Goal: Information Seeking & Learning: Find specific fact

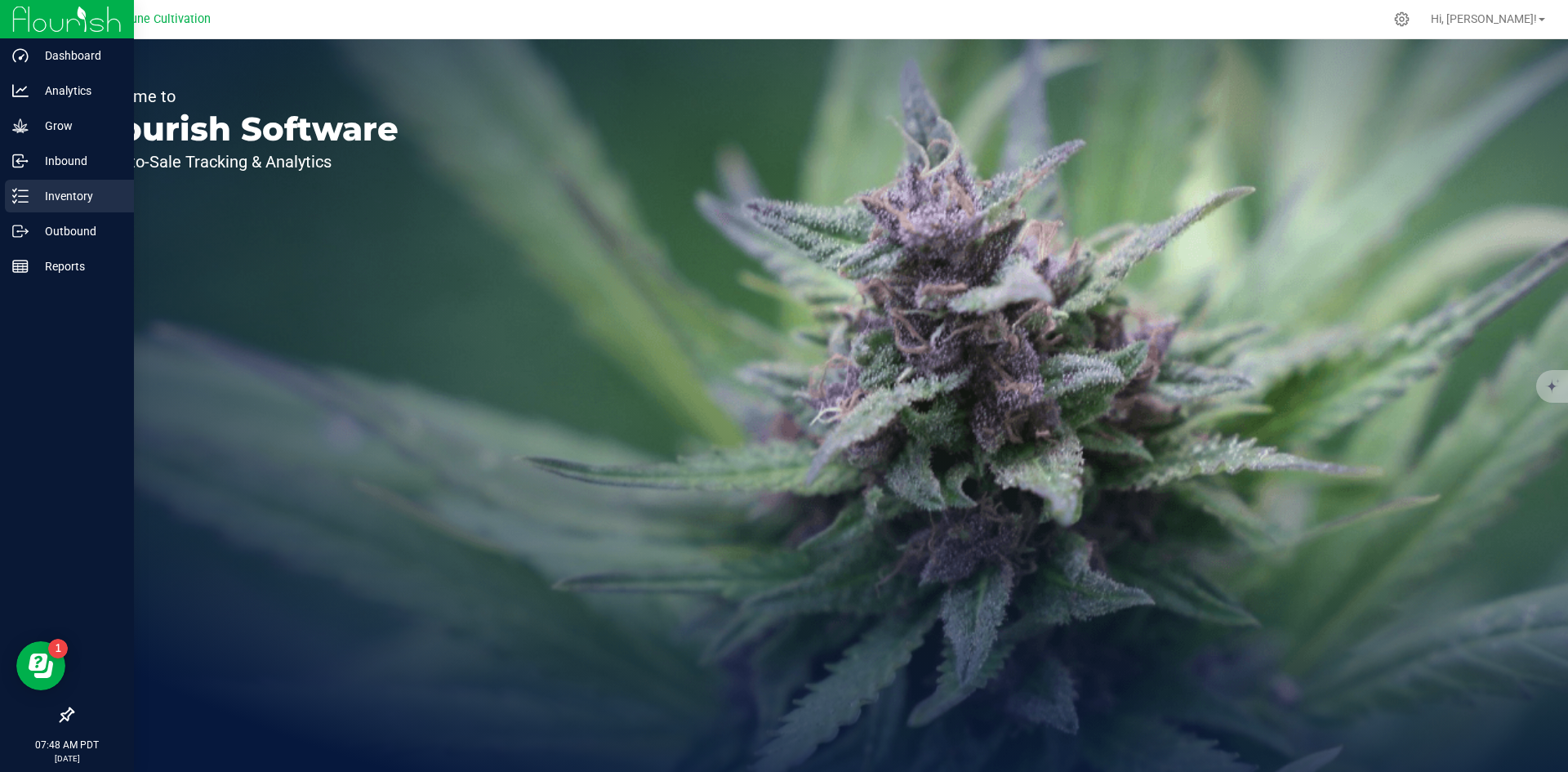
click at [30, 200] on p "Inventory" at bounding box center [77, 195] width 98 height 20
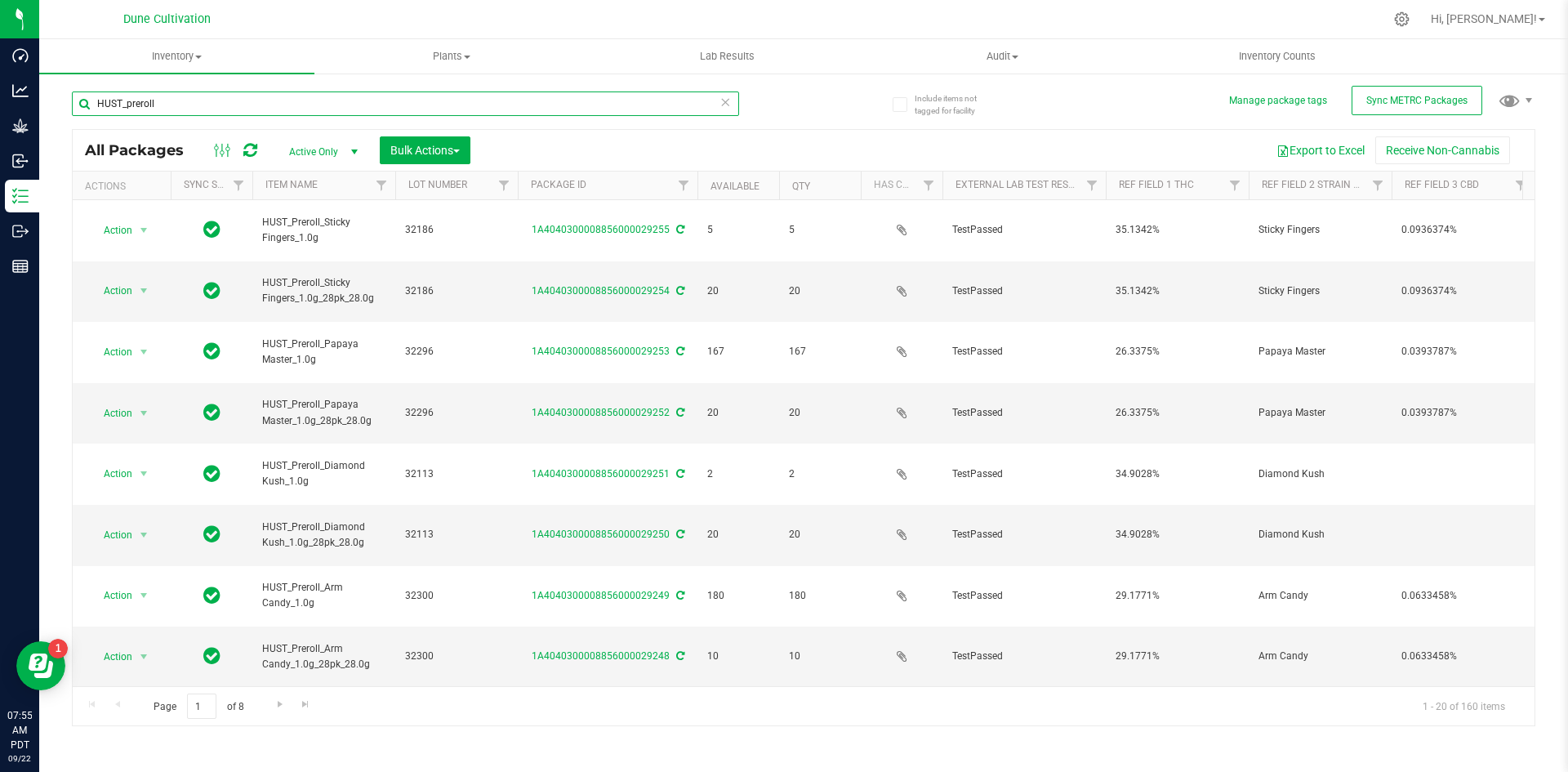
drag, startPoint x: 175, startPoint y: 99, endPoint x: 51, endPoint y: 76, distance: 126.1
click at [51, 76] on div "Include items not tagged for facility Manage package tags Sync METRC Packages H…" at bounding box center [803, 321] width 1528 height 498
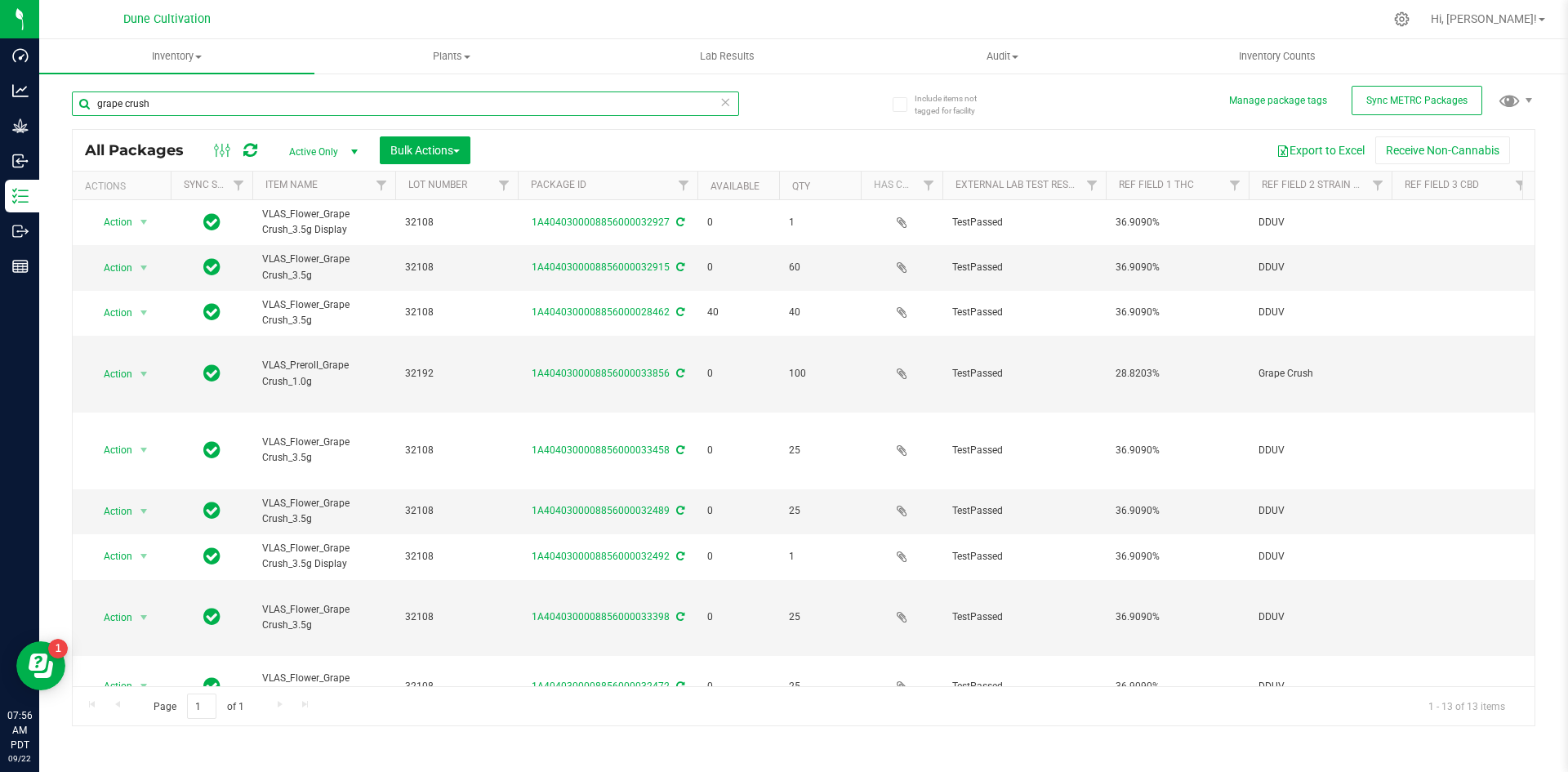
type input "grape crush"
drag, startPoint x: 161, startPoint y: 112, endPoint x: 83, endPoint y: 113, distance: 78.0
click at [83, 113] on input "grape crush" at bounding box center [405, 103] width 667 height 24
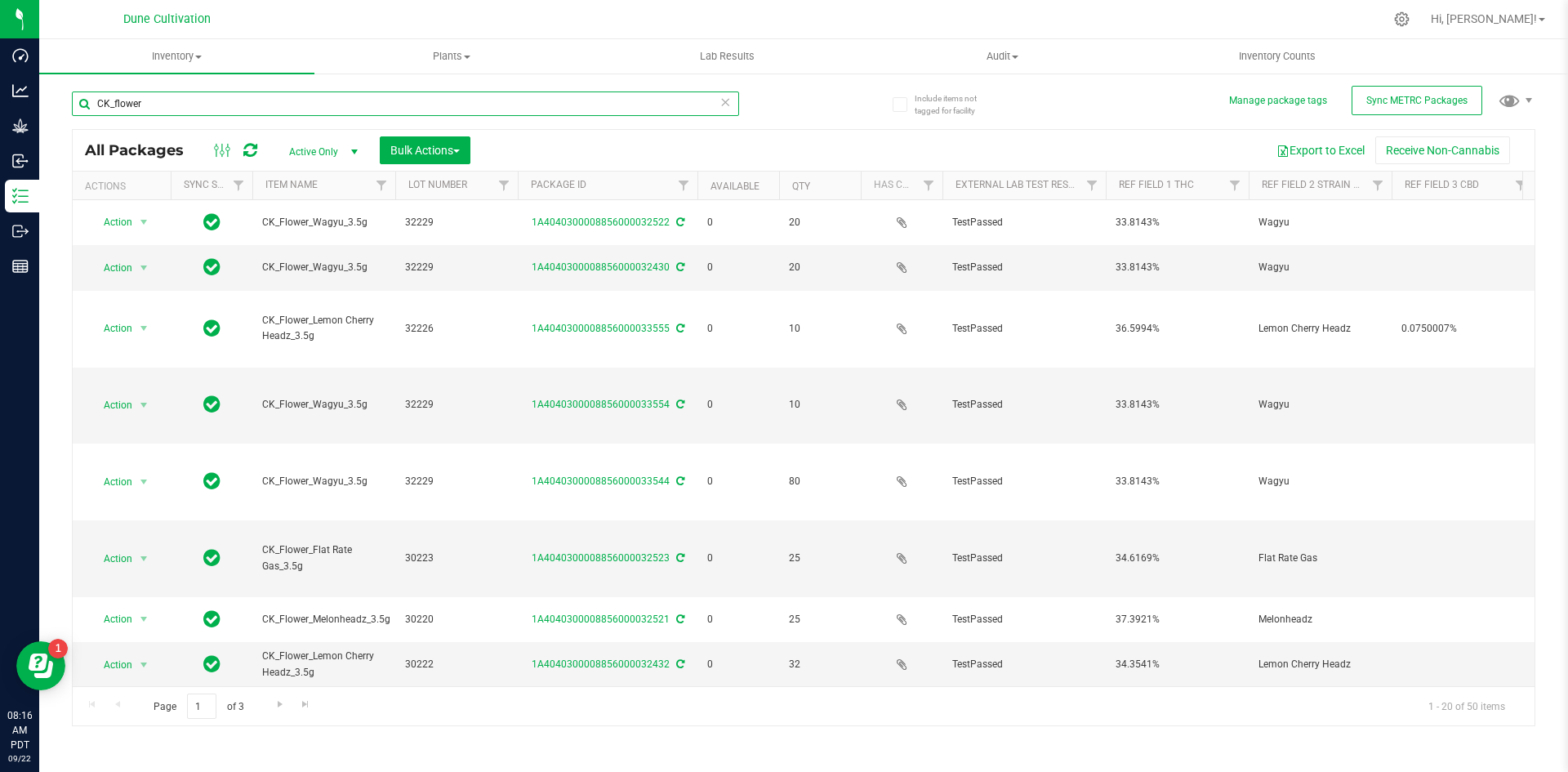
drag, startPoint x: 151, startPoint y: 107, endPoint x: 55, endPoint y: 93, distance: 97.0
click at [55, 93] on div "Include items not tagged for facility Manage package tags Sync METRC Packages C…" at bounding box center [803, 321] width 1528 height 498
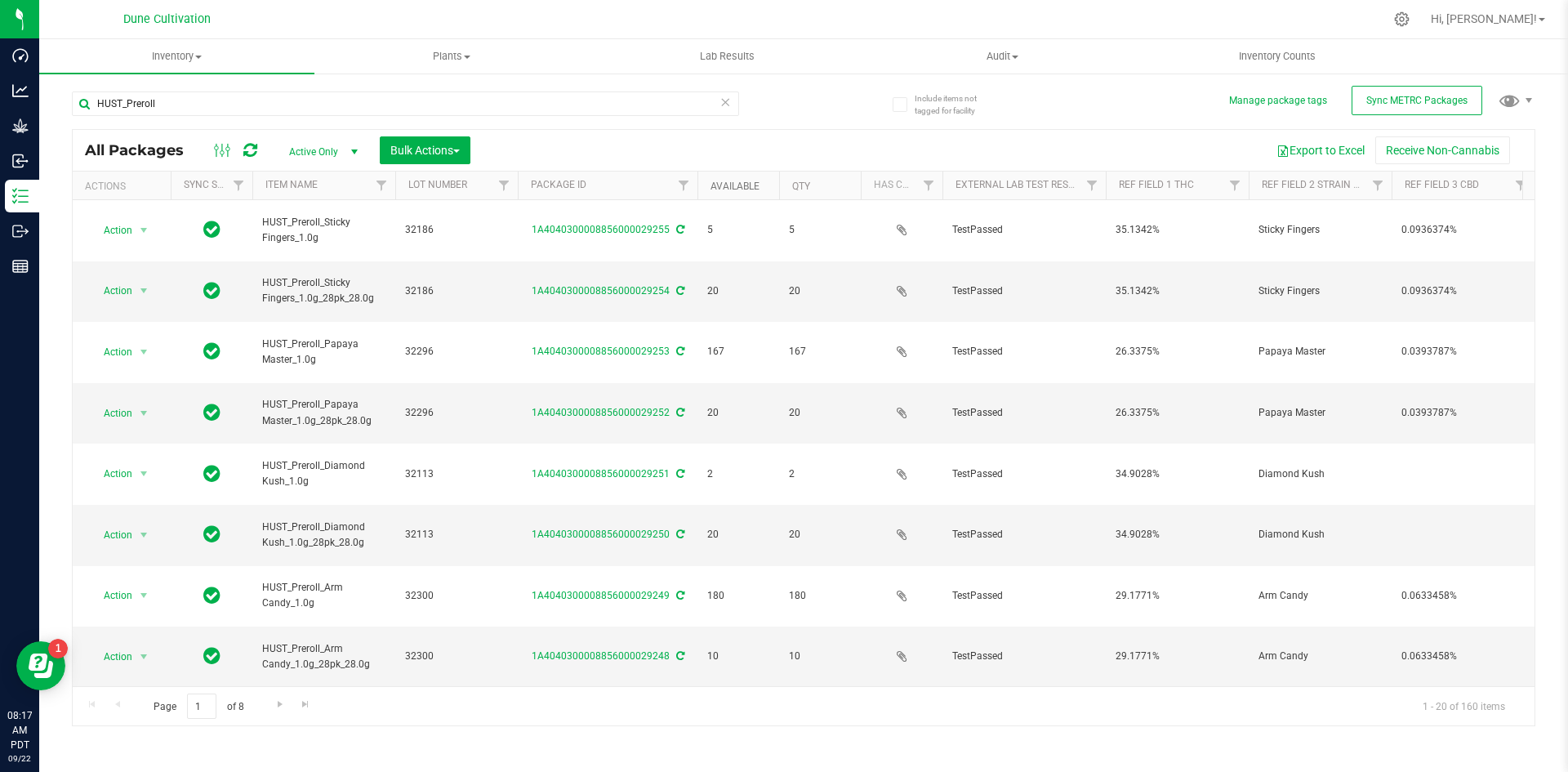
click at [731, 181] on link "Available" at bounding box center [735, 186] width 49 height 11
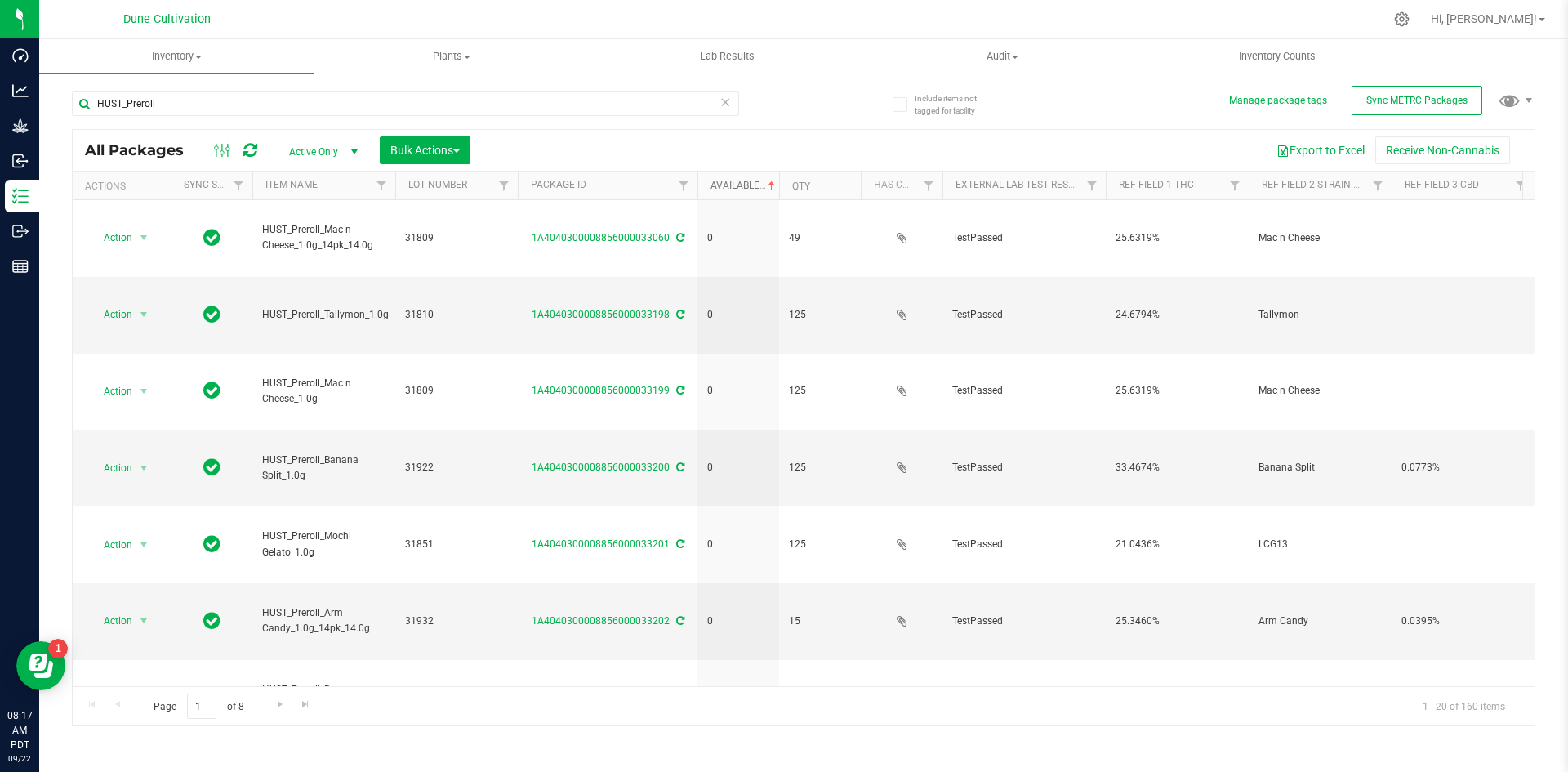
click at [731, 180] on link "Available" at bounding box center [744, 185] width 68 height 11
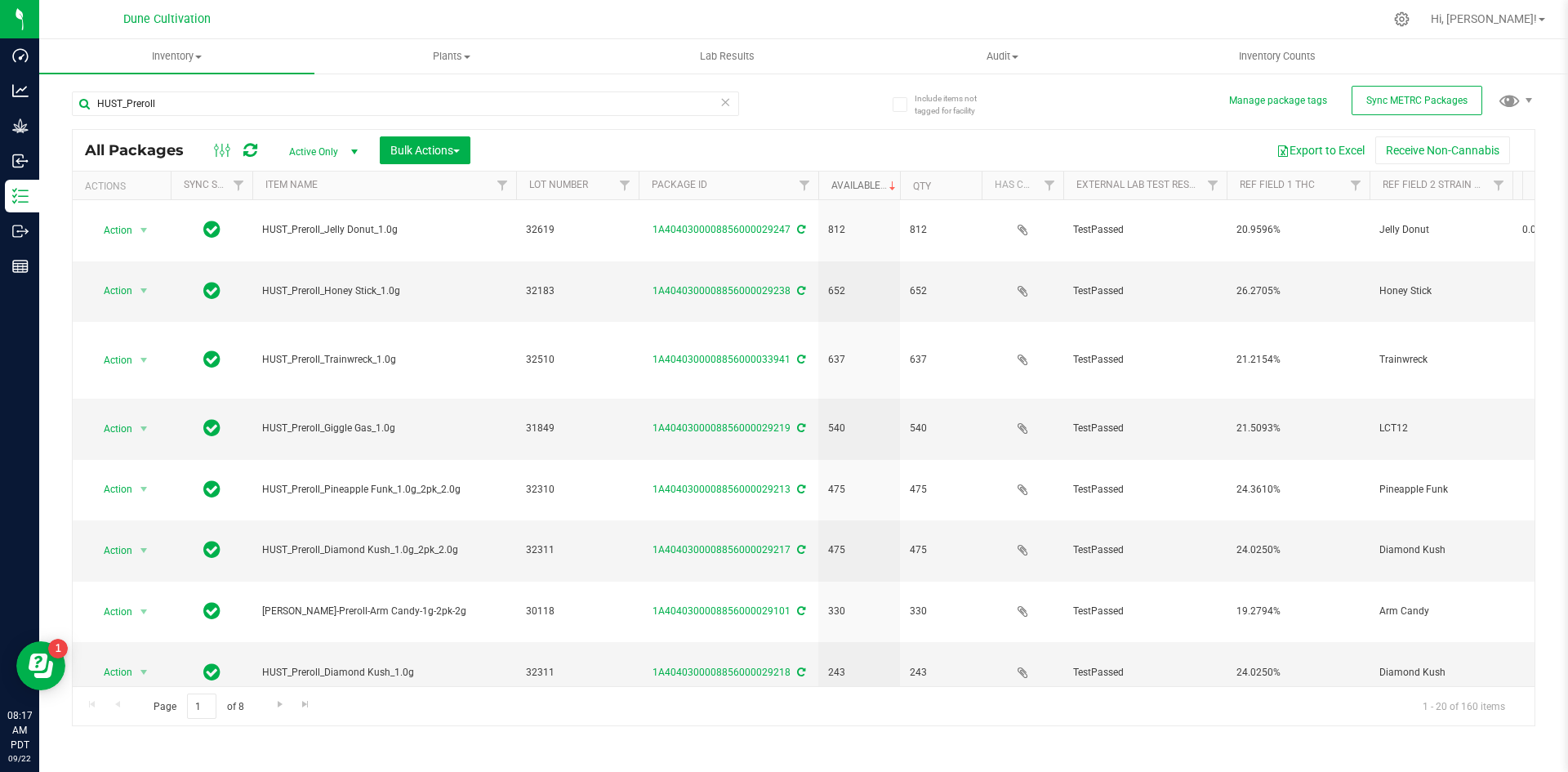
drag, startPoint x: 392, startPoint y: 185, endPoint x: 521, endPoint y: 193, distance: 129.2
click at [521, 193] on div "Actions Sync Status Item Name Lot Number Package ID Available Qty Has COA Exter…" at bounding box center [798, 185] width 1450 height 28
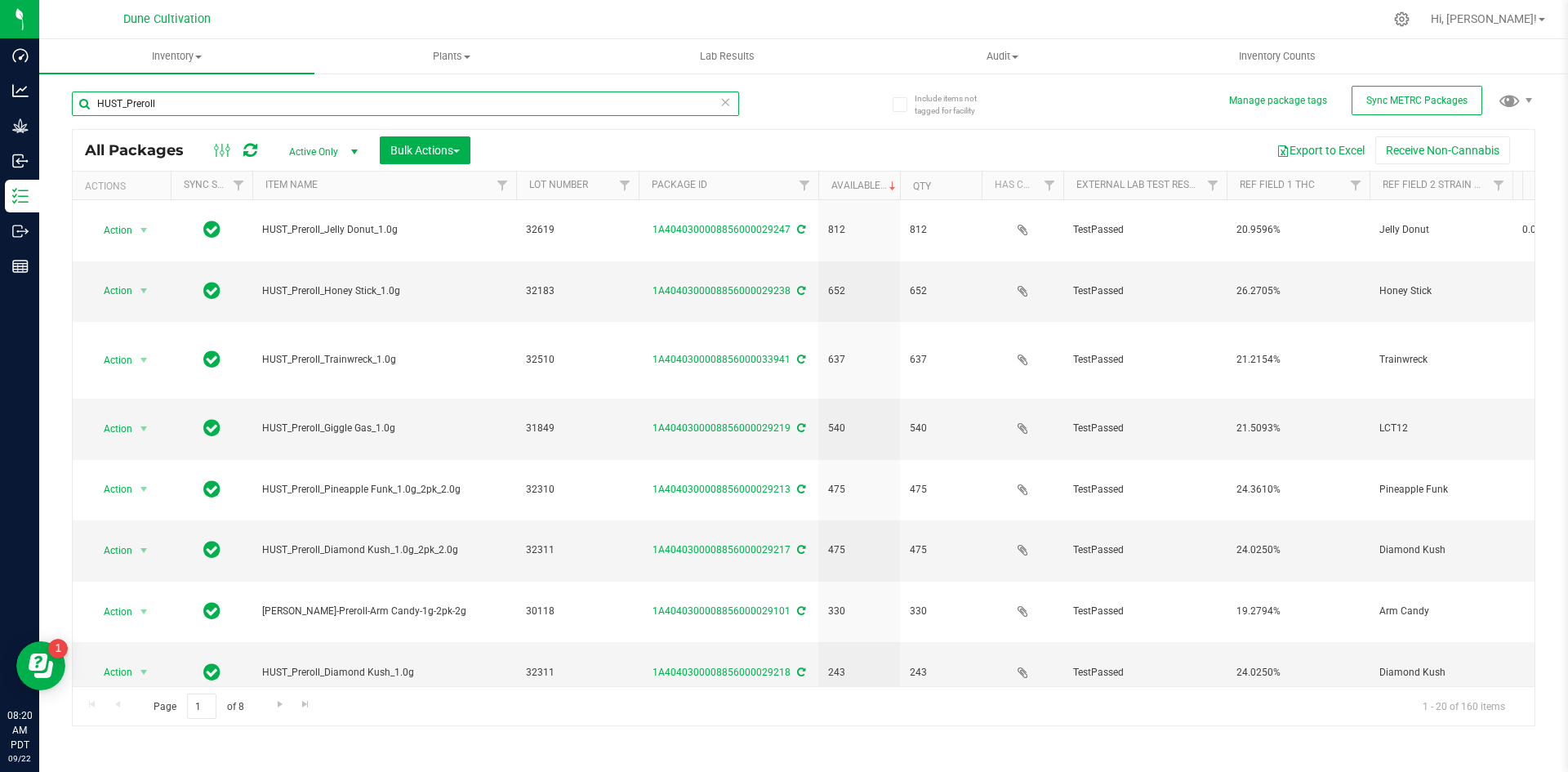
click at [202, 110] on input "HUST_Preroll" at bounding box center [405, 103] width 667 height 24
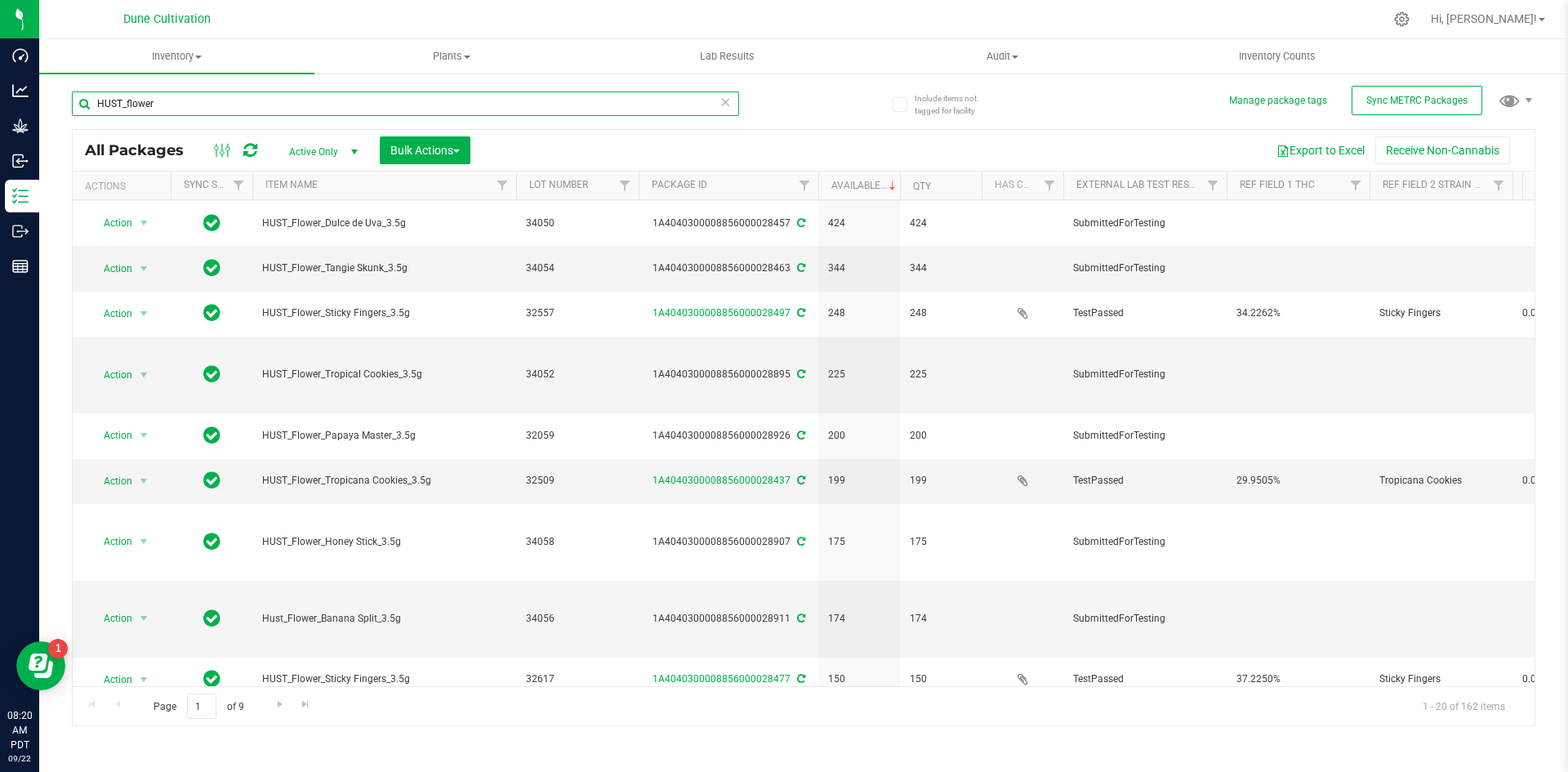
scroll to position [431, 0]
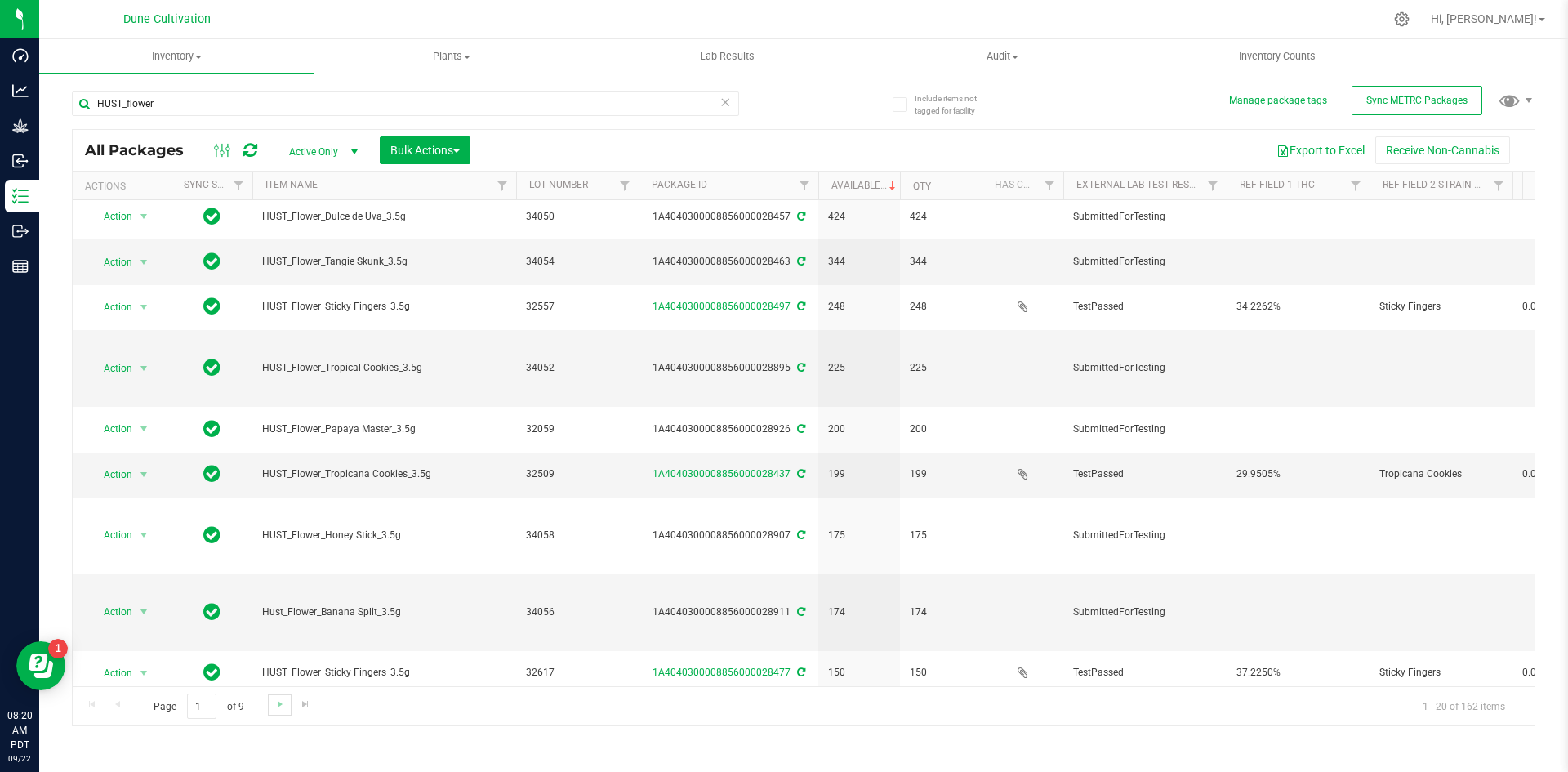
click at [271, 706] on link "Go to the next page" at bounding box center [279, 703] width 23 height 22
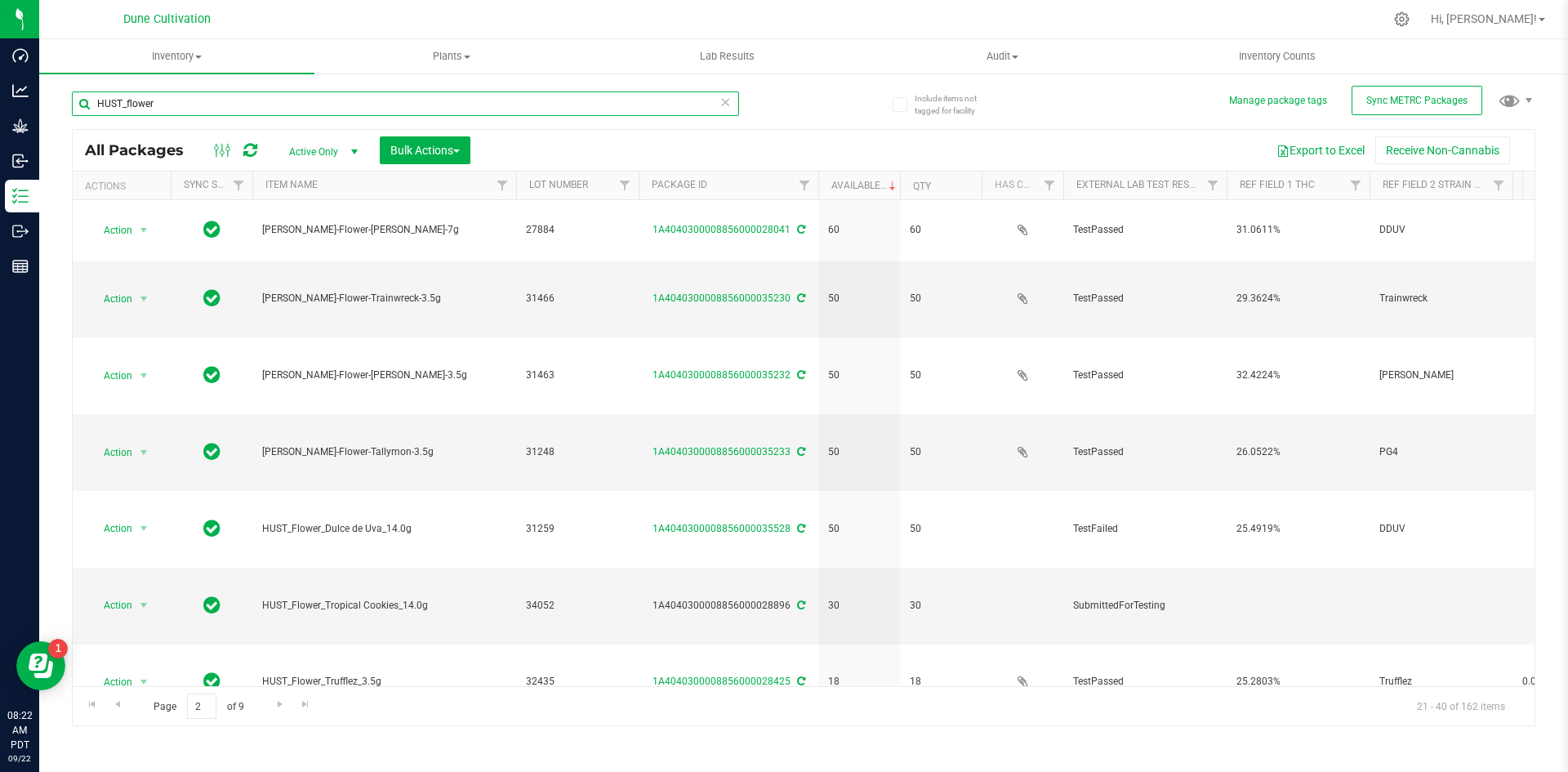
drag, startPoint x: 169, startPoint y: 102, endPoint x: 56, endPoint y: 107, distance: 113.1
click at [56, 107] on div "Include items not tagged for facility Manage package tags Sync METRC Packages H…" at bounding box center [803, 321] width 1528 height 498
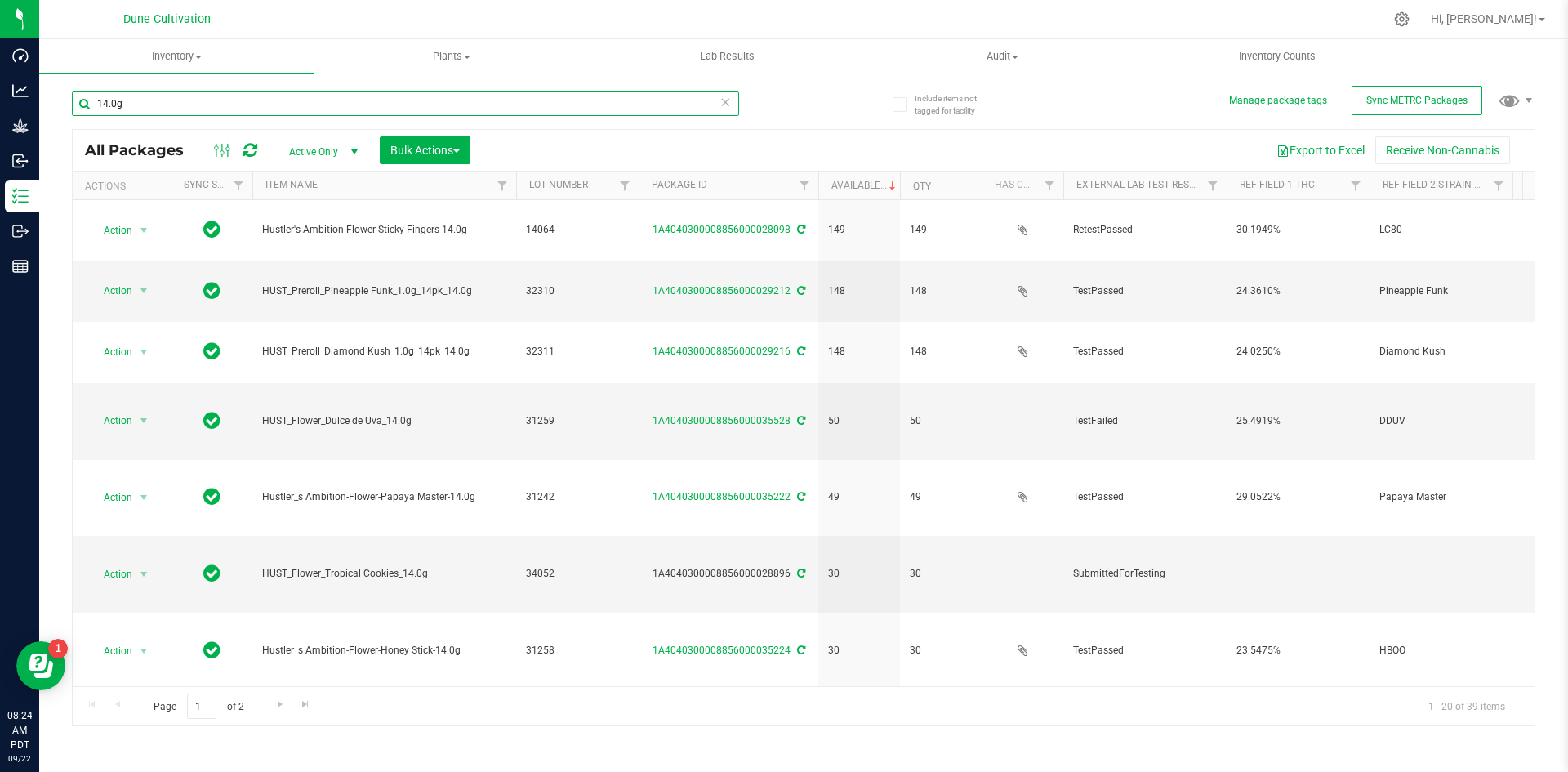
drag, startPoint x: 137, startPoint y: 100, endPoint x: 67, endPoint y: 102, distance: 70.0
click at [67, 102] on div "Include items not tagged for facility Manage package tags Sync METRC Packages 1…" at bounding box center [803, 321] width 1528 height 498
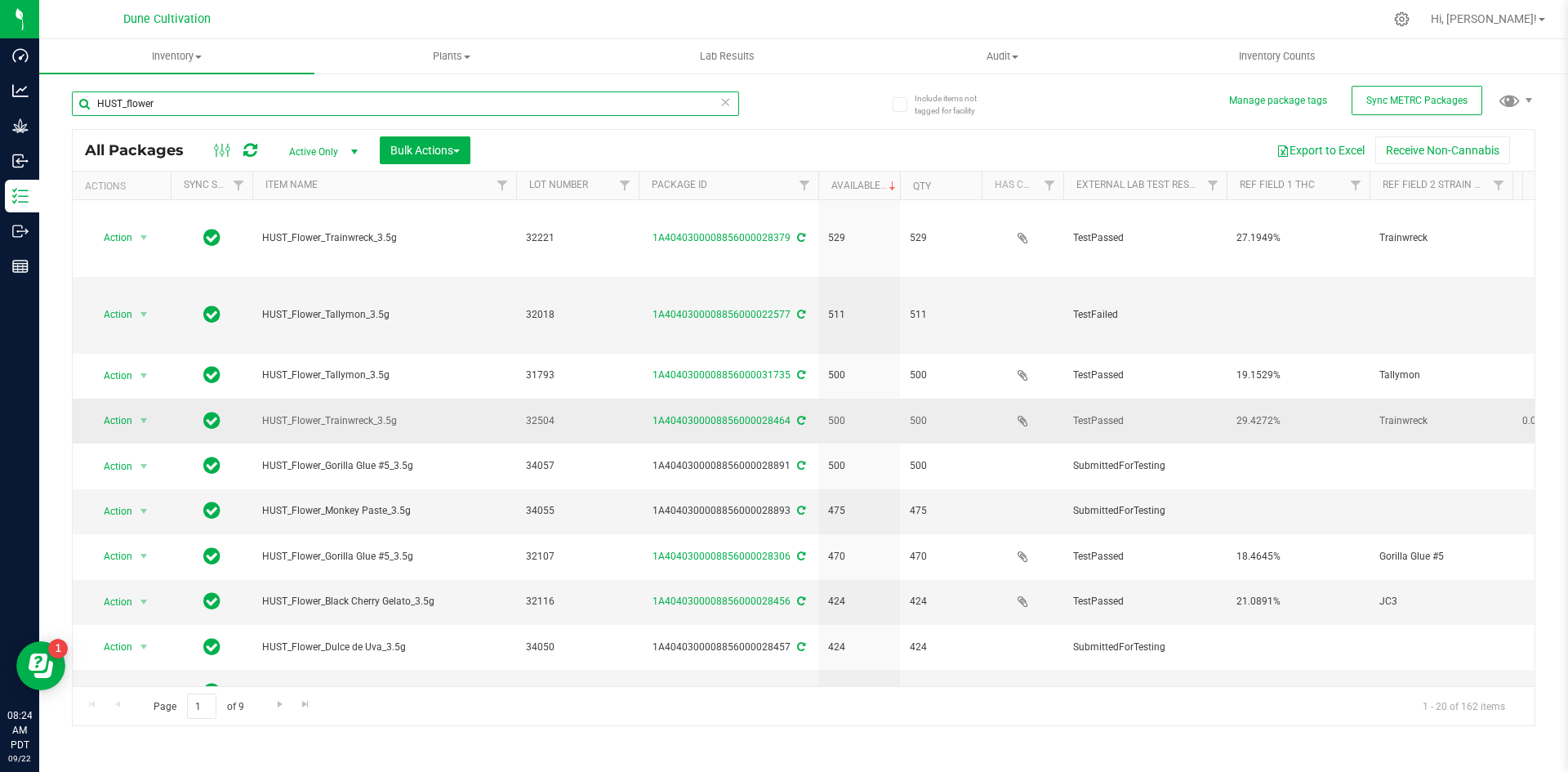
scroll to position [431, 0]
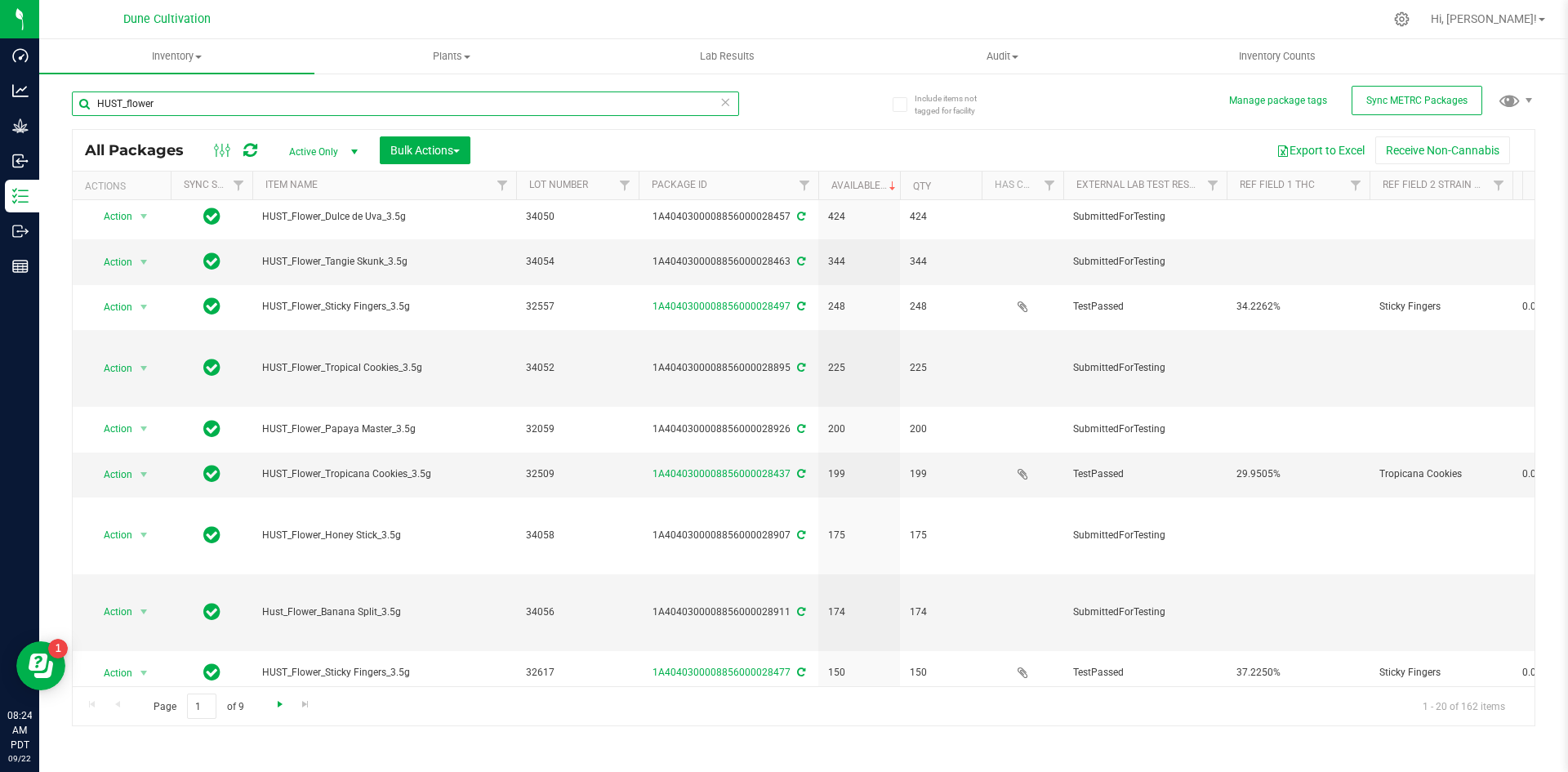
type input "HUST_flower"
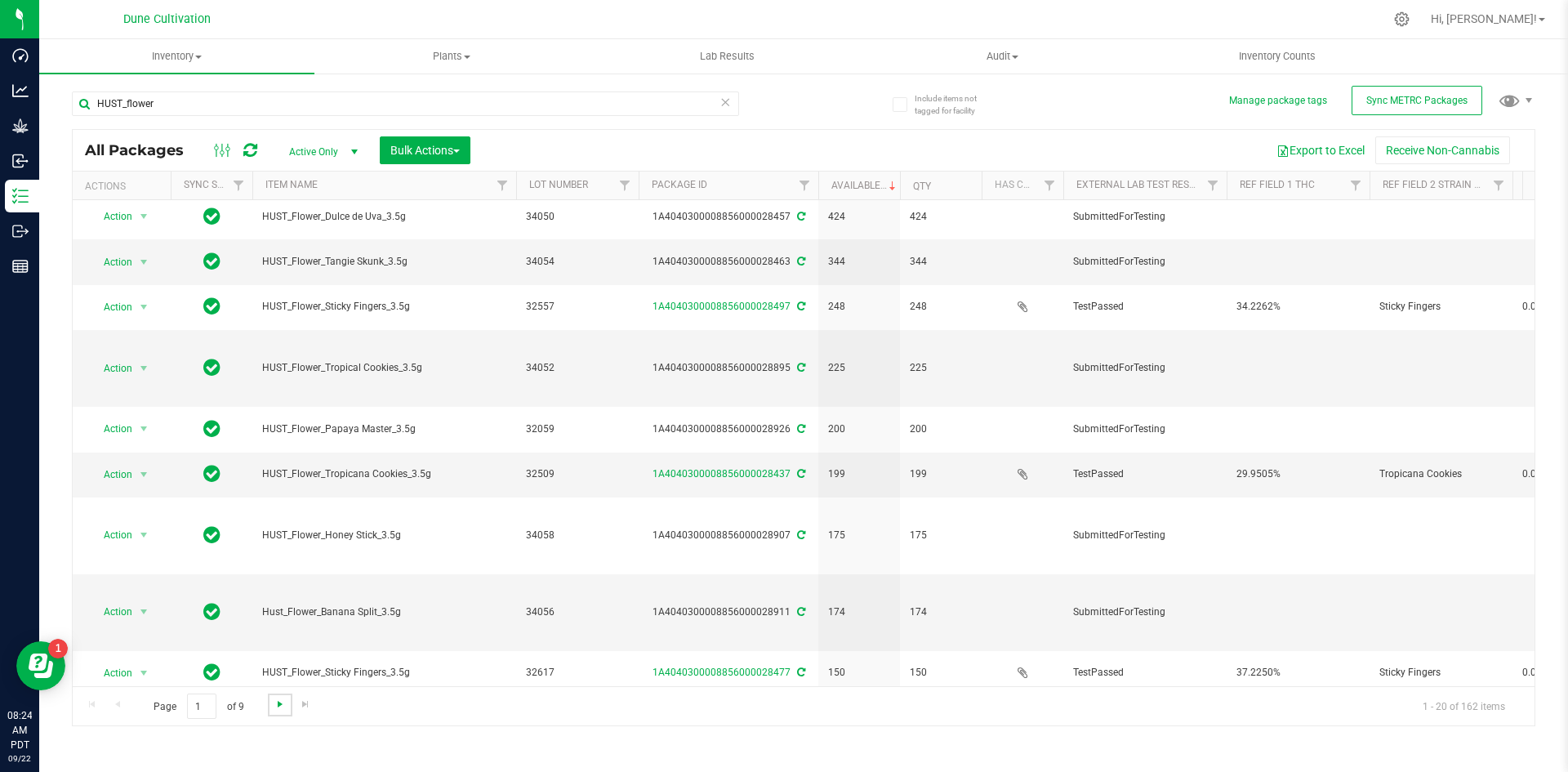
click at [273, 707] on span "Go to the next page" at bounding box center [280, 703] width 13 height 13
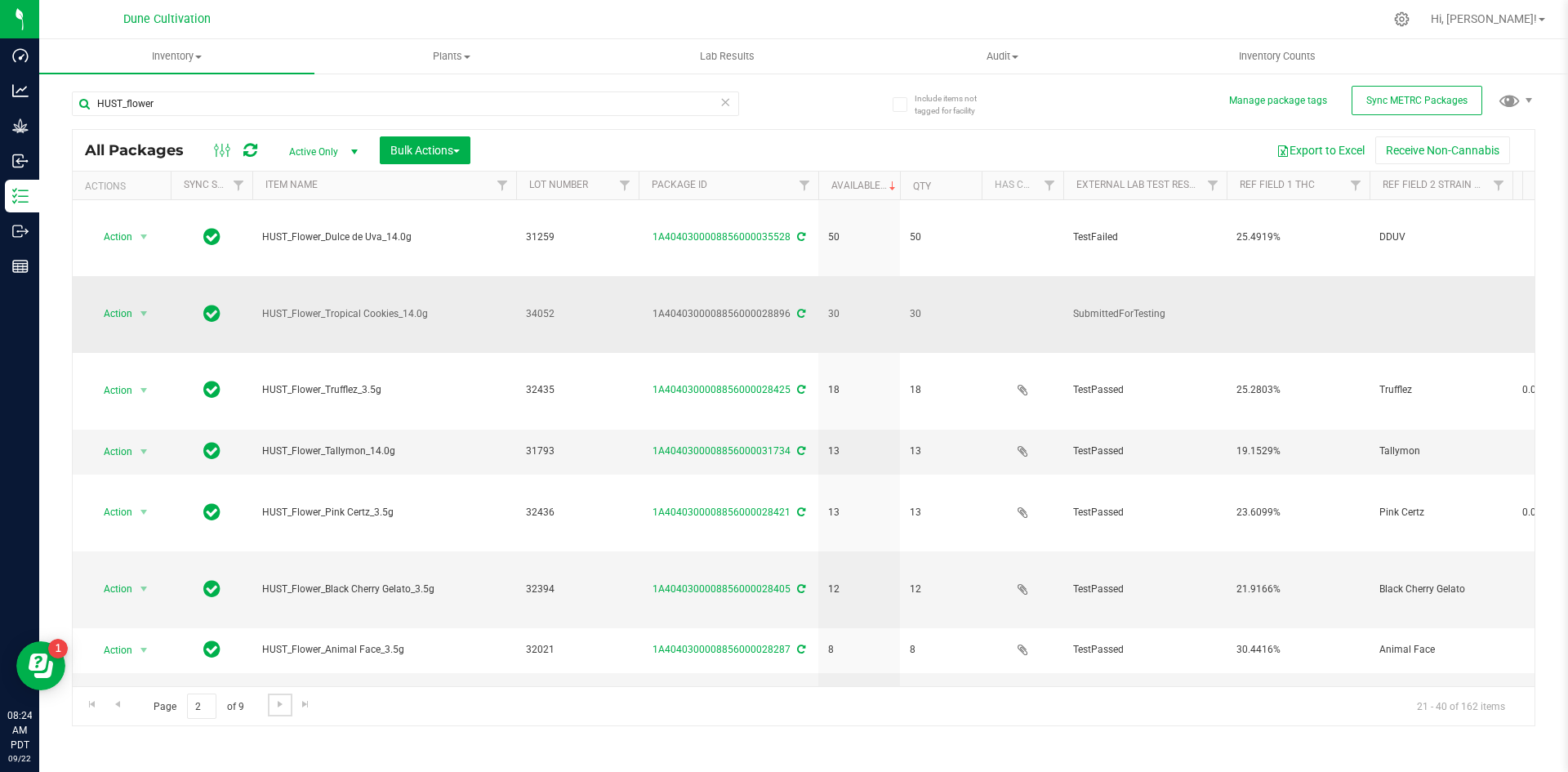
scroll to position [293, 0]
